Goal: Information Seeking & Learning: Understand process/instructions

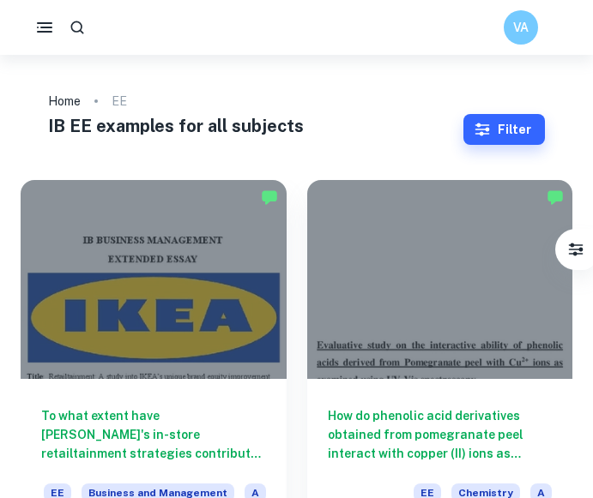
scroll to position [172, 0]
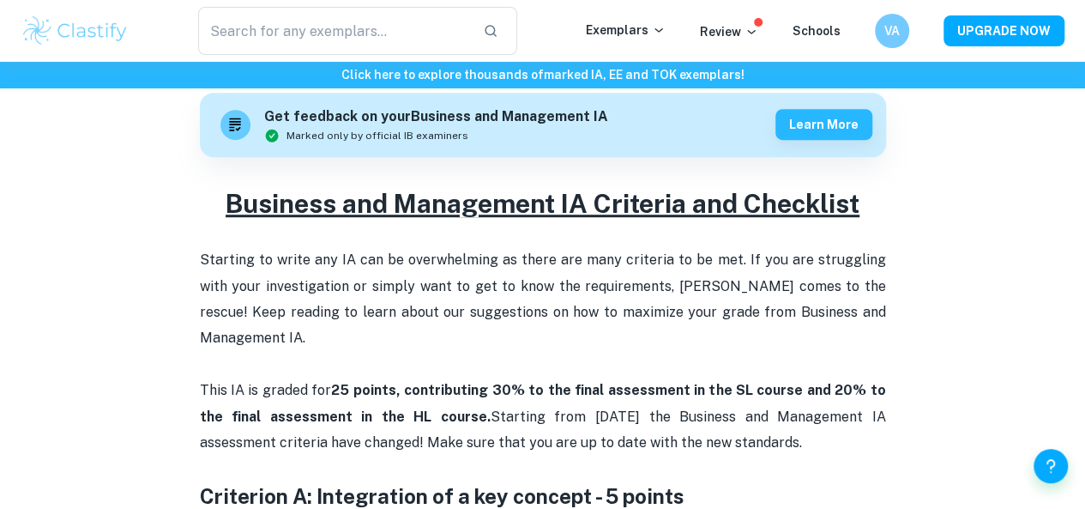
scroll to position [510, 0]
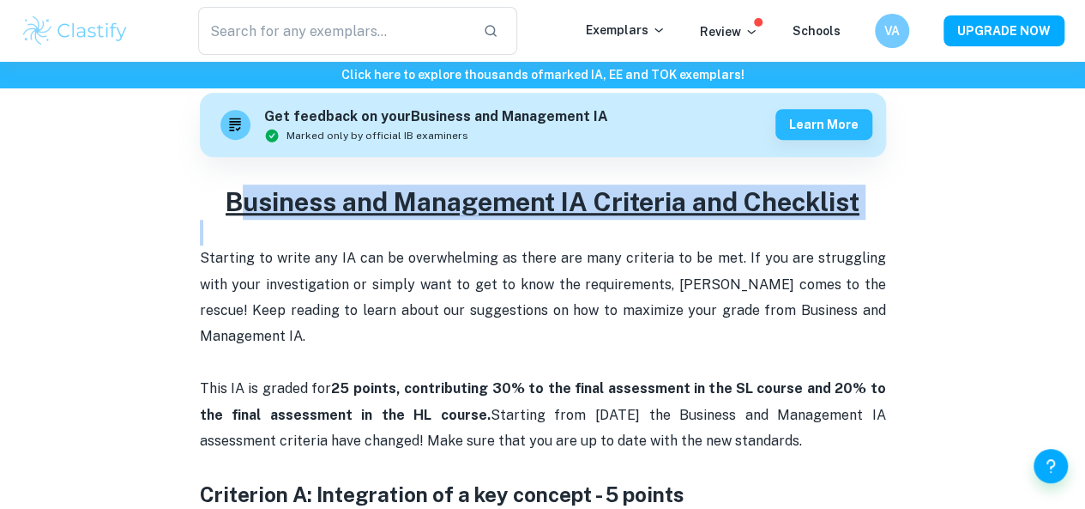
drag, startPoint x: 222, startPoint y: 261, endPoint x: 631, endPoint y: 299, distance: 411.0
click at [630, 299] on p "Starting to write any IA can be overwhelming as there are many criteria to be m…" at bounding box center [543, 350] width 686 height 261
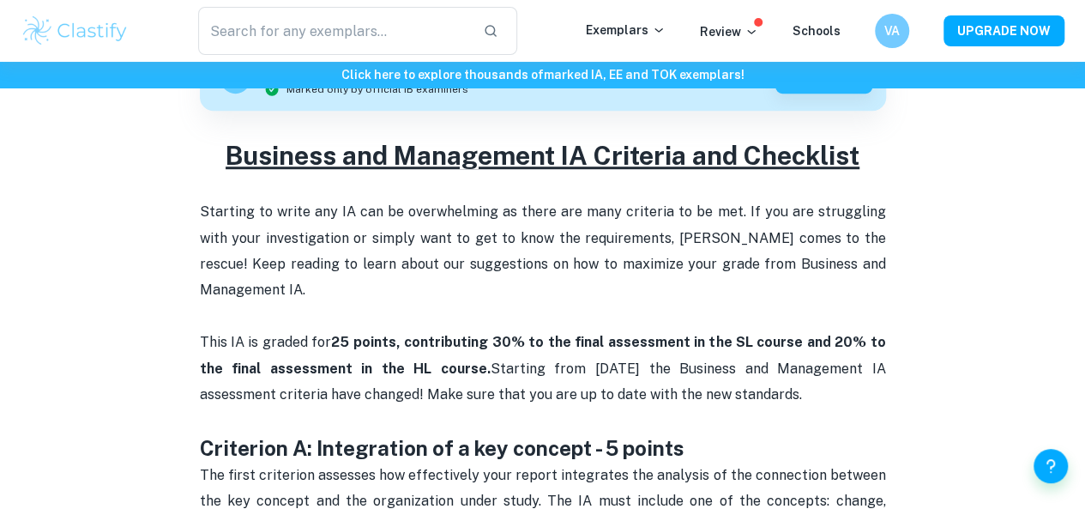
scroll to position [595, 0]
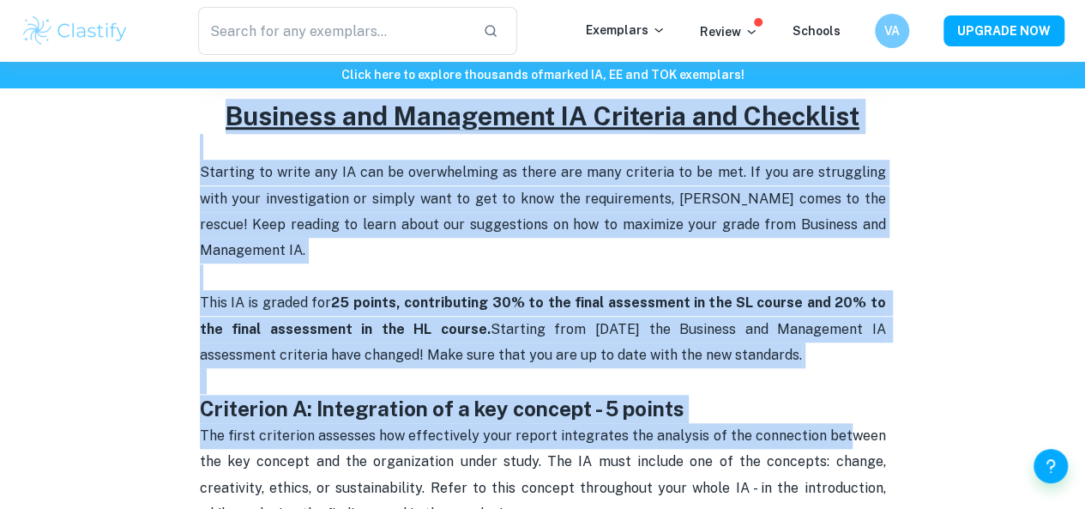
drag, startPoint x: 247, startPoint y: 216, endPoint x: 856, endPoint y: 471, distance: 660.3
click at [837, 335] on strong "25 points, contributing 30% to the final assessment in the SL course and 20% to…" at bounding box center [545, 315] width 690 height 42
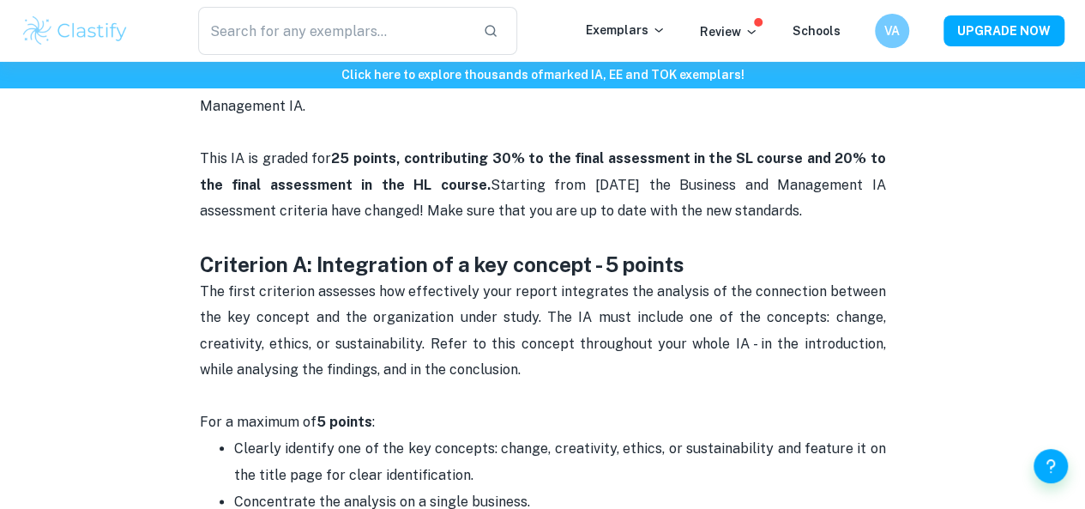
scroll to position [767, 0]
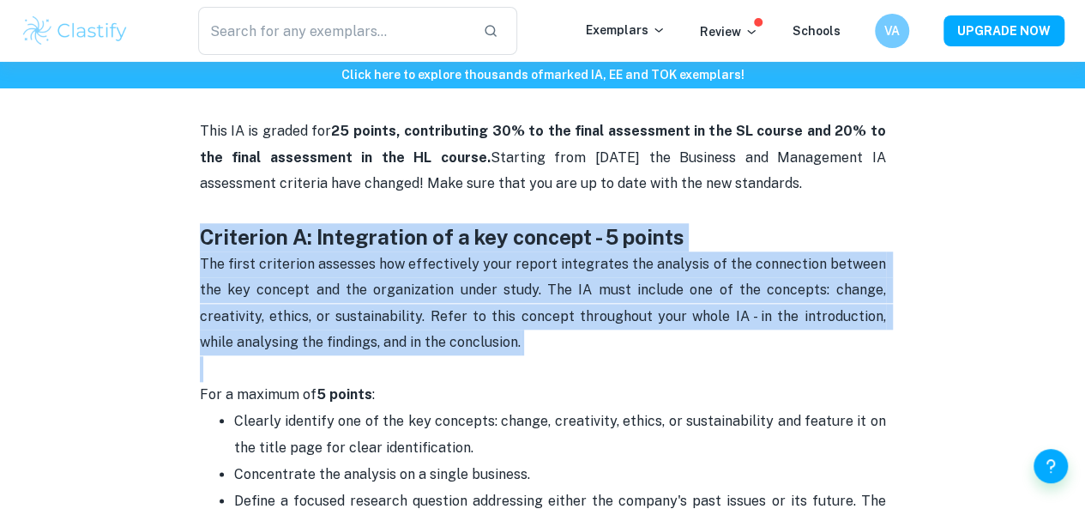
drag, startPoint x: 200, startPoint y: 261, endPoint x: 446, endPoint y: 410, distance: 287.9
click at [446, 382] on p "The first criterion assesses how effectively your report integrates the analysi…" at bounding box center [543, 316] width 686 height 130
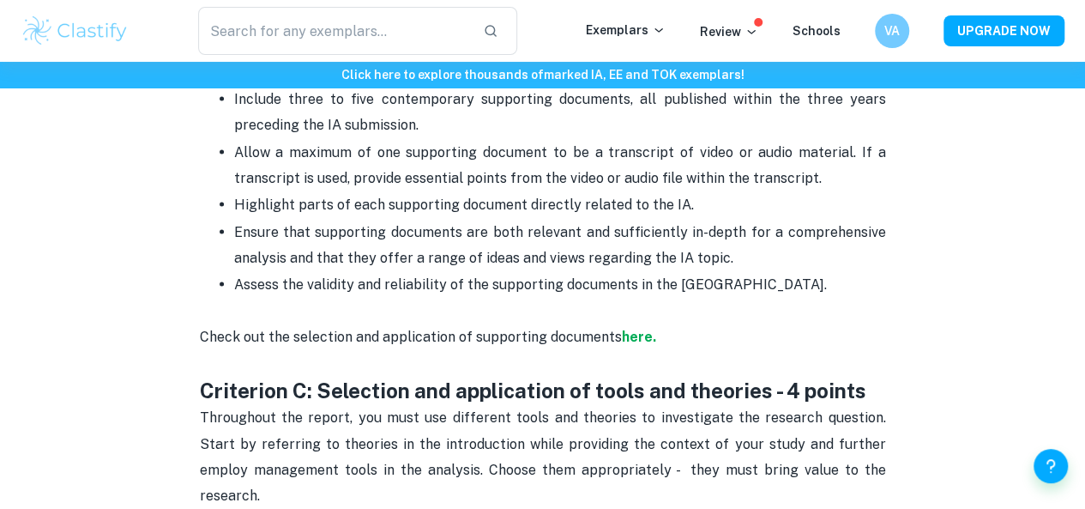
scroll to position [1711, 0]
